Goal: Task Accomplishment & Management: Complete application form

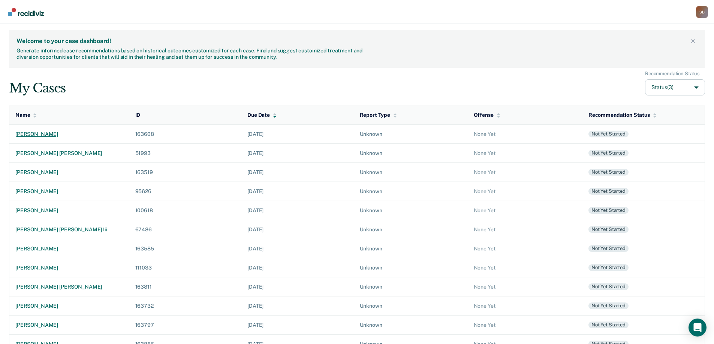
click at [26, 135] on div "[PERSON_NAME]" at bounding box center [69, 134] width 108 height 6
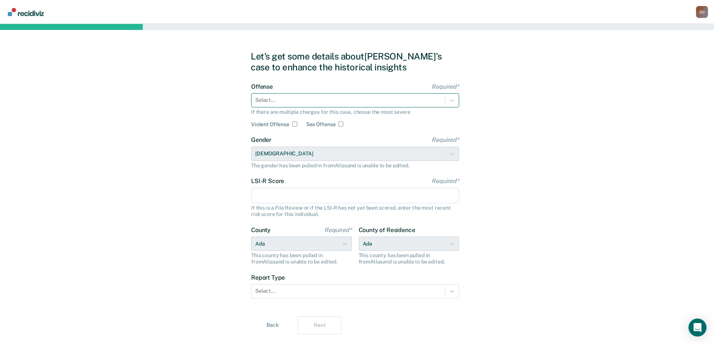
click at [414, 93] on div "Select..." at bounding box center [355, 100] width 208 height 14
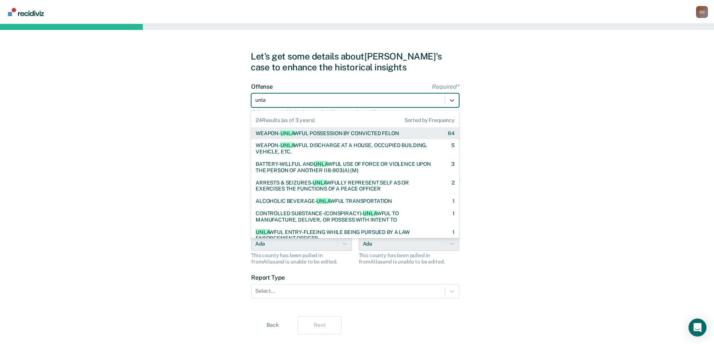
type input "unlaw"
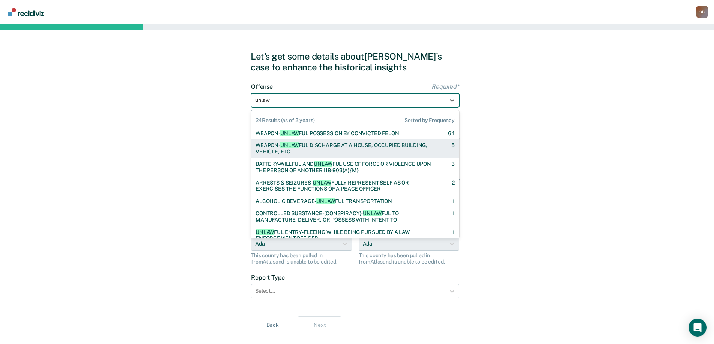
click at [381, 145] on div "WEAPON- UNLAW FUL DISCHARGE AT A HOUSE, OCCUPIED BUILDING, VEHICLE, ETC." at bounding box center [347, 148] width 183 height 13
checkbox input "true"
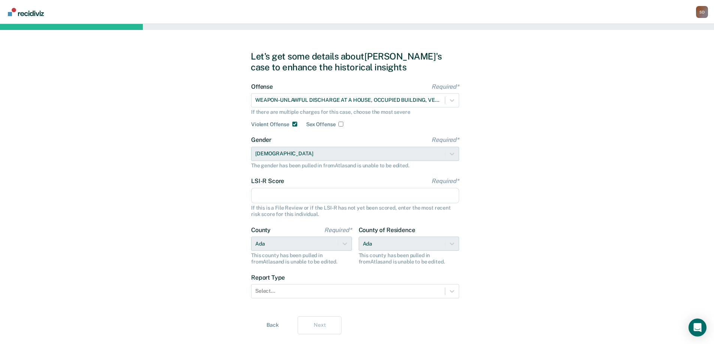
click at [382, 200] on input "LSI-R Score Required*" at bounding box center [355, 196] width 208 height 16
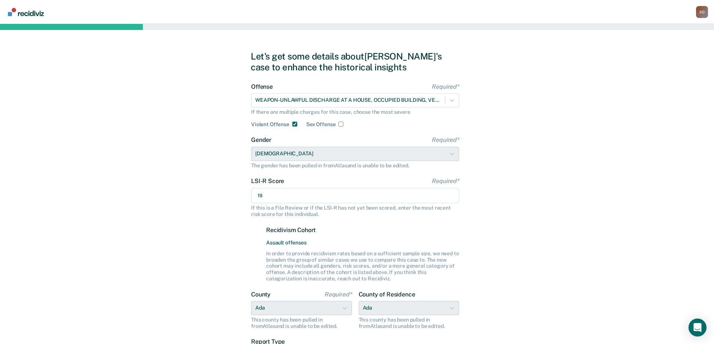
type input "19"
click at [615, 237] on div "Let's get some details about [PERSON_NAME]'s case to enhance the historical ins…" at bounding box center [357, 225] width 714 height 402
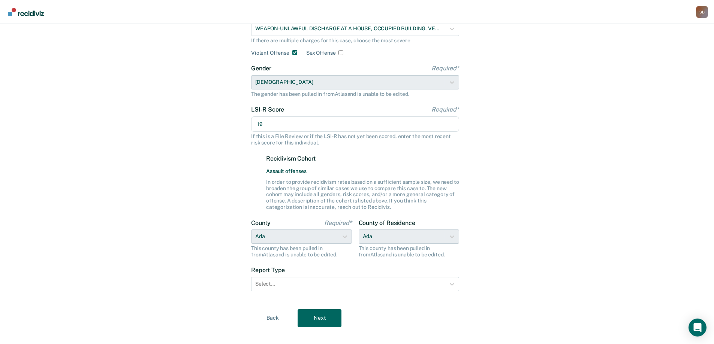
scroll to position [82, 0]
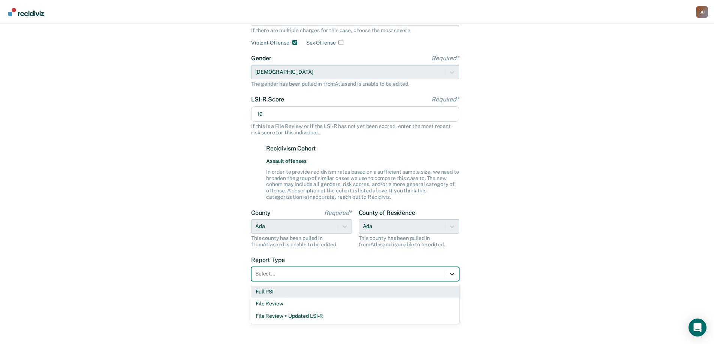
click at [449, 271] on icon at bounding box center [451, 274] width 7 height 7
click at [379, 289] on div "Full PSI" at bounding box center [355, 292] width 208 height 12
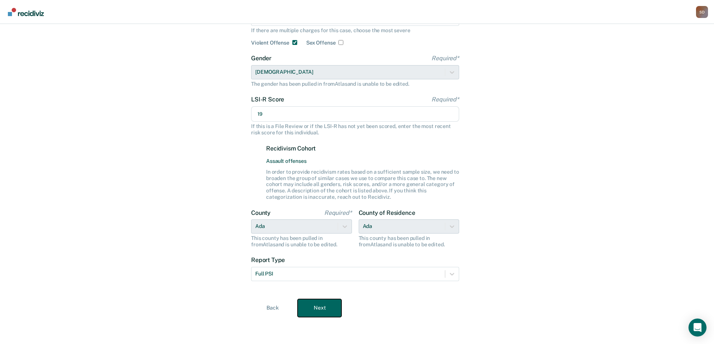
click at [329, 303] on button "Next" at bounding box center [320, 308] width 44 height 18
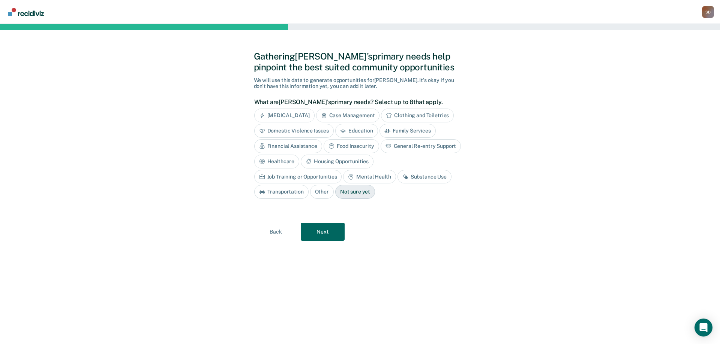
click at [348, 130] on div "Education" at bounding box center [356, 131] width 43 height 14
click at [343, 175] on div "Mental Health" at bounding box center [369, 177] width 52 height 14
click at [406, 178] on div "Substance Use" at bounding box center [433, 177] width 54 height 14
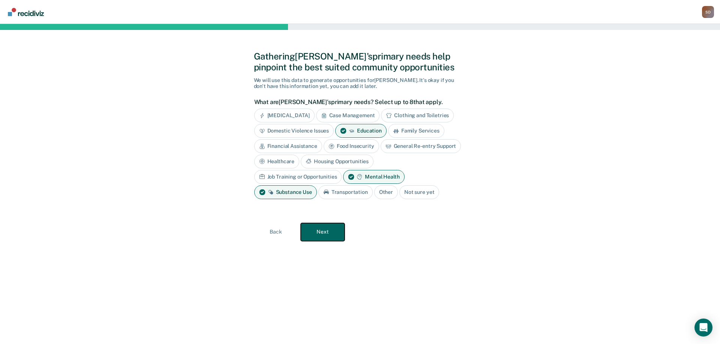
click at [328, 230] on button "Next" at bounding box center [323, 232] width 44 height 18
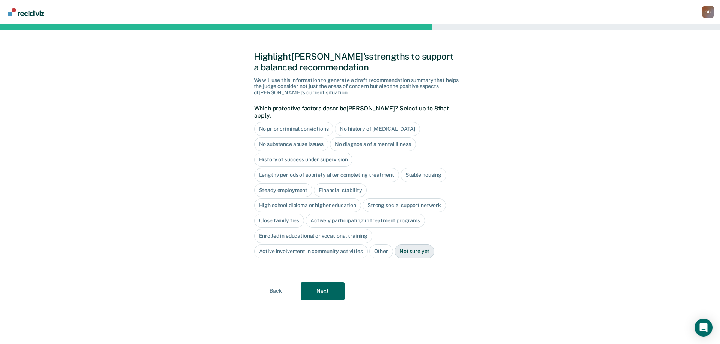
click at [313, 122] on div "No prior criminal convictions" at bounding box center [293, 129] width 79 height 14
click at [382, 199] on div "Strong social support network" at bounding box center [403, 206] width 83 height 14
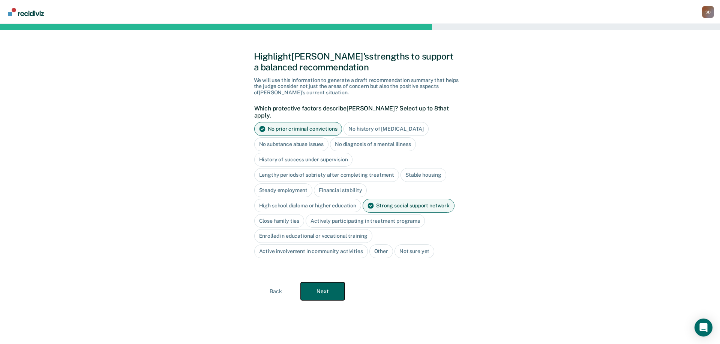
click at [322, 291] on button "Next" at bounding box center [323, 292] width 44 height 18
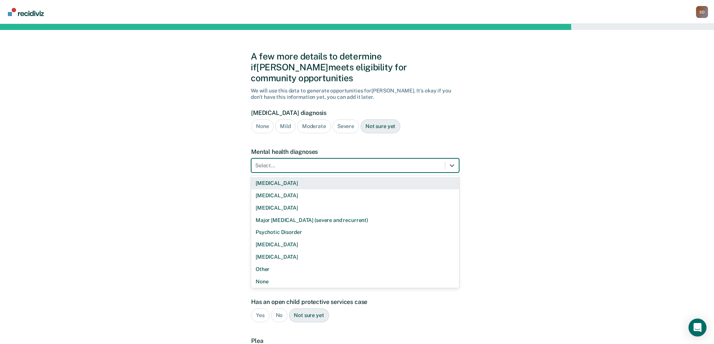
click at [284, 162] on div at bounding box center [348, 166] width 186 height 8
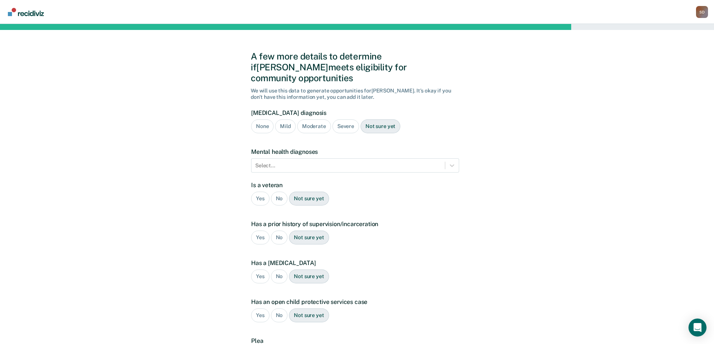
click at [556, 173] on div "A few more details to determine if [PERSON_NAME] meets eligibility for communit…" at bounding box center [357, 227] width 714 height 407
click at [453, 162] on icon at bounding box center [451, 165] width 7 height 7
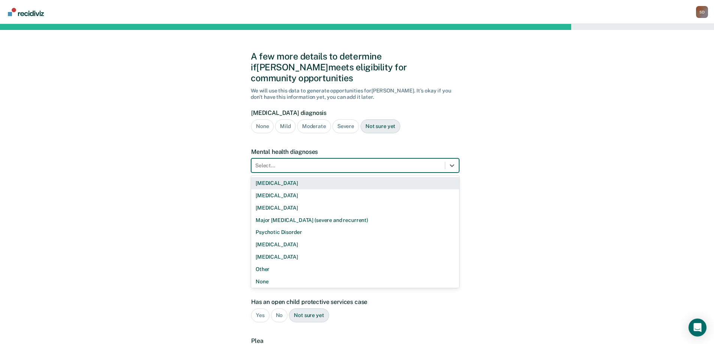
click at [512, 227] on div "A few more details to determine if [PERSON_NAME] meets eligibility for communit…" at bounding box center [357, 227] width 714 height 407
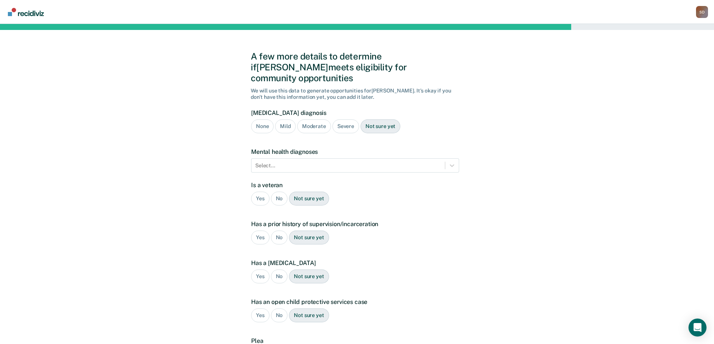
drag, startPoint x: 75, startPoint y: 310, endPoint x: 178, endPoint y: 268, distance: 110.5
click at [76, 310] on div "A few more details to determine if [PERSON_NAME] meets eligibility for communit…" at bounding box center [357, 227] width 714 height 407
click at [395, 162] on div at bounding box center [348, 166] width 186 height 8
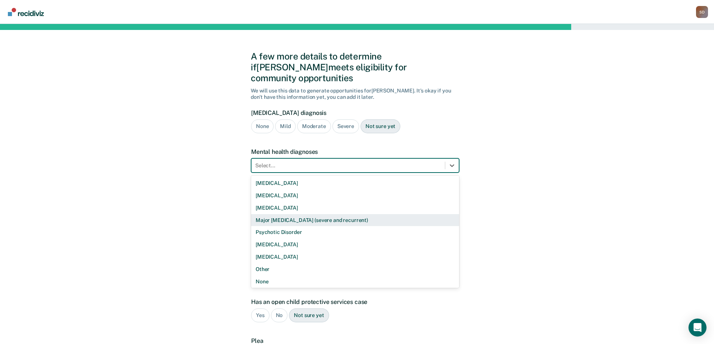
click at [380, 214] on div "Major [MEDICAL_DATA] (severe and recurrent)" at bounding box center [355, 220] width 208 height 12
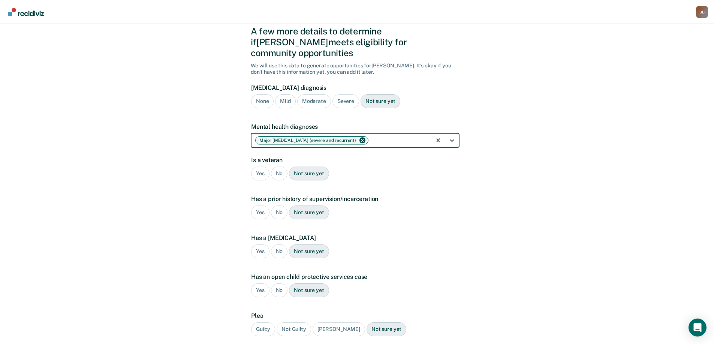
scroll to position [75, 0]
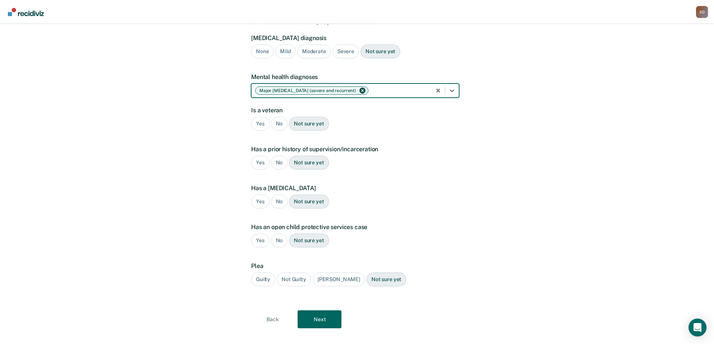
click at [279, 117] on div "No" at bounding box center [279, 124] width 17 height 14
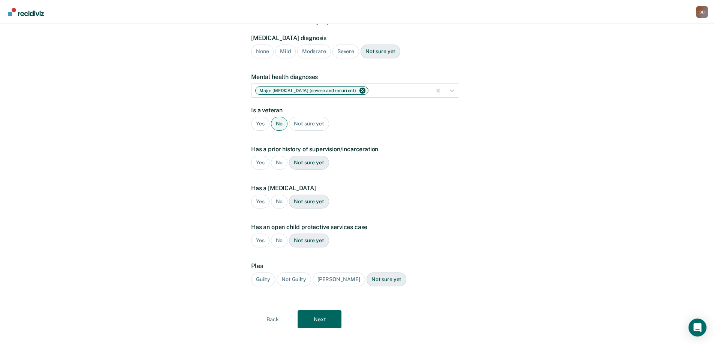
click at [283, 156] on div "No" at bounding box center [279, 163] width 17 height 14
drag, startPoint x: 280, startPoint y: 191, endPoint x: 277, endPoint y: 193, distance: 4.4
click at [280, 195] on div "No" at bounding box center [279, 202] width 17 height 14
click at [280, 234] on div "No" at bounding box center [279, 241] width 17 height 14
click at [262, 273] on div "Guilty" at bounding box center [263, 280] width 24 height 14
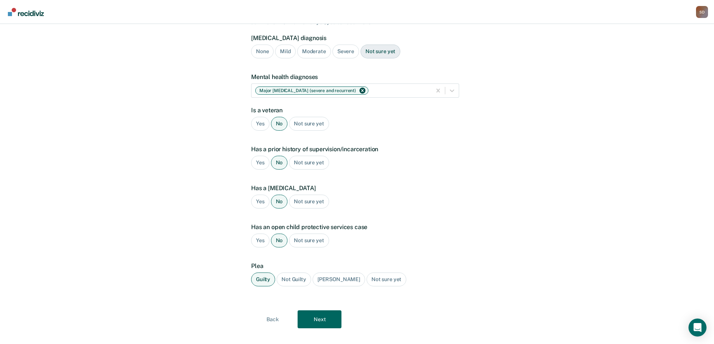
scroll to position [75, 0]
click at [321, 310] on button "Next" at bounding box center [320, 319] width 44 height 18
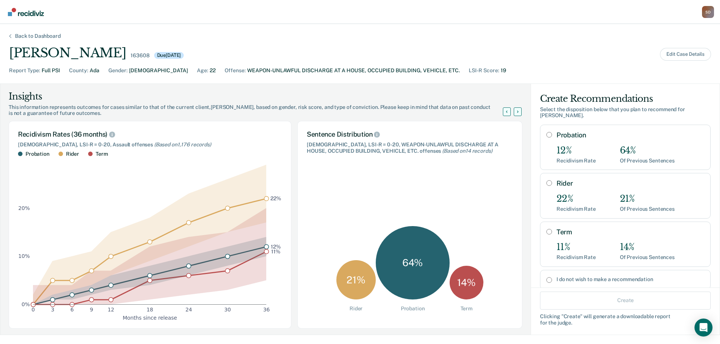
click at [546, 132] on input "Probation" at bounding box center [549, 135] width 6 height 6
radio input "true"
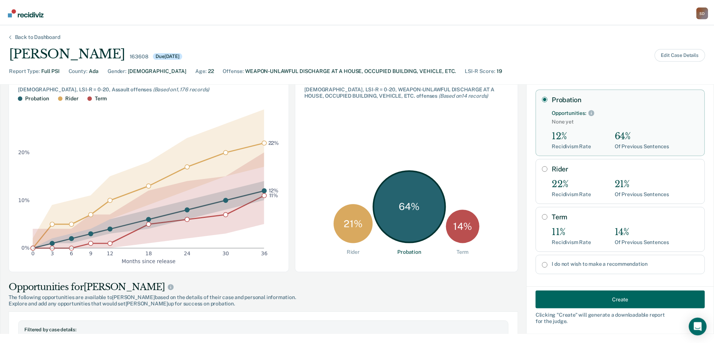
scroll to position [75, 0]
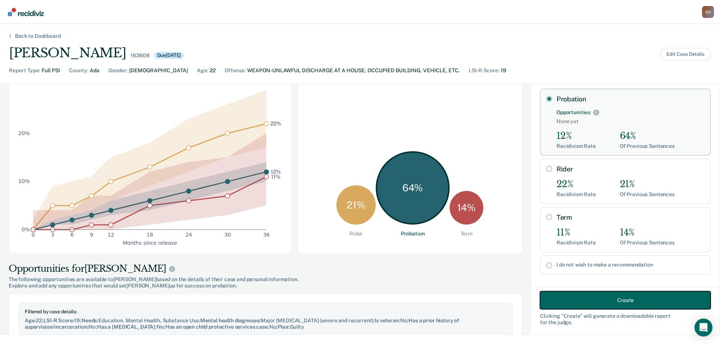
click at [605, 305] on button "Create" at bounding box center [625, 301] width 171 height 18
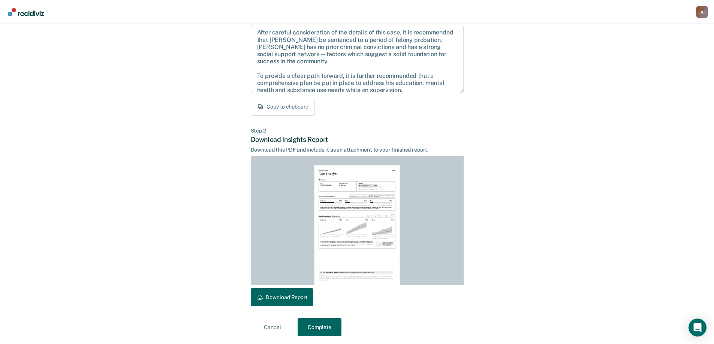
scroll to position [83, 0]
click at [289, 290] on button "Download Report" at bounding box center [282, 296] width 63 height 18
click at [316, 328] on button "Complete" at bounding box center [320, 326] width 44 height 18
